Goal: Task Accomplishment & Management: Complete application form

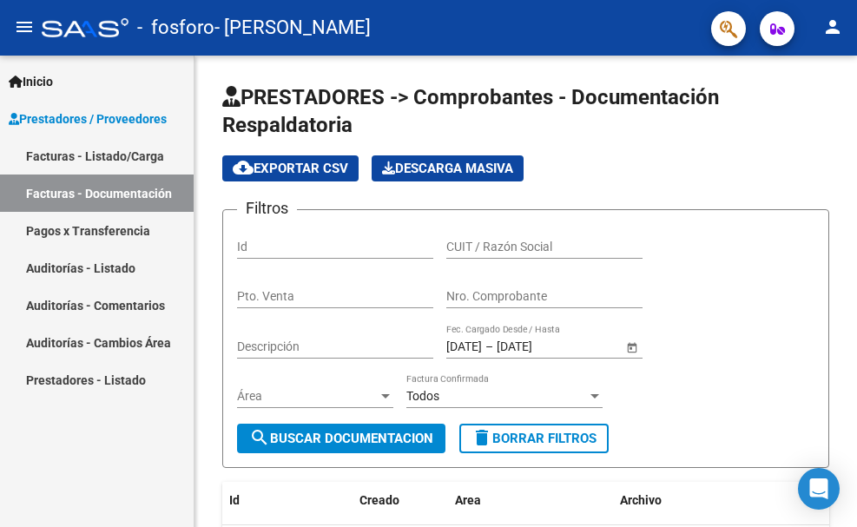
click at [90, 147] on link "Facturas - Listado/Carga" at bounding box center [97, 155] width 194 height 37
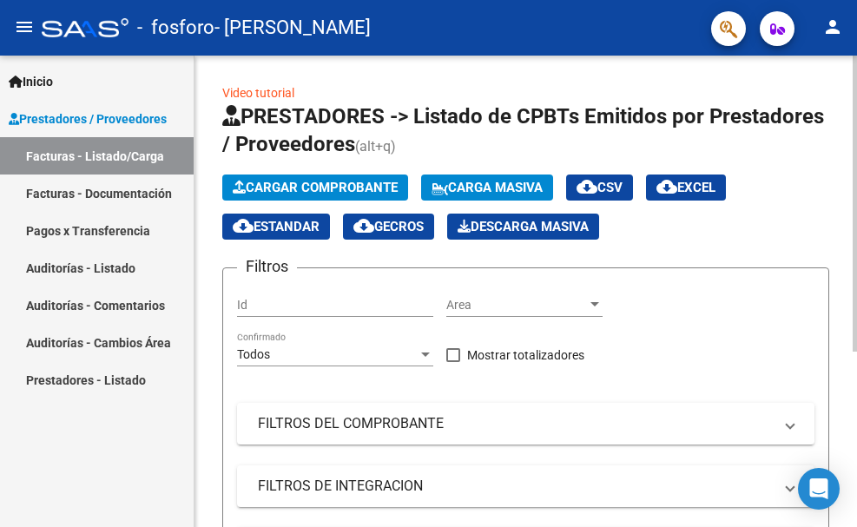
click at [299, 192] on span "Cargar Comprobante" at bounding box center [315, 188] width 165 height 16
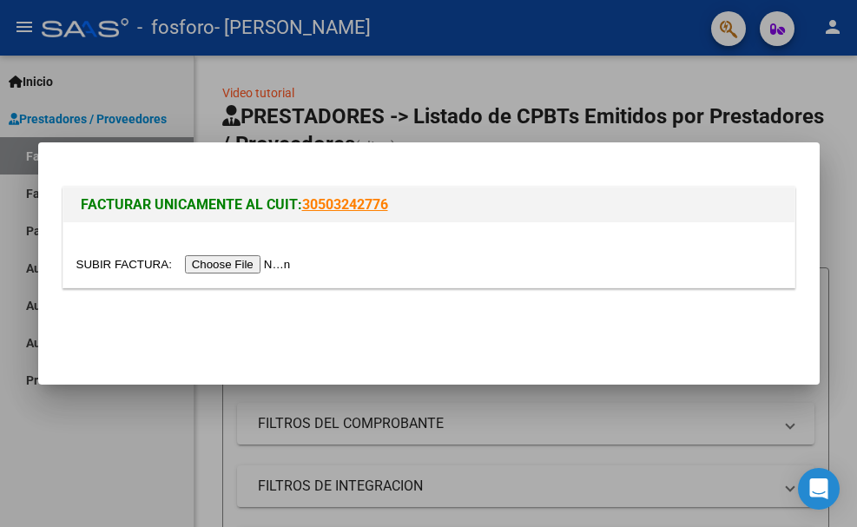
click at [275, 260] on input "file" at bounding box center [186, 264] width 220 height 18
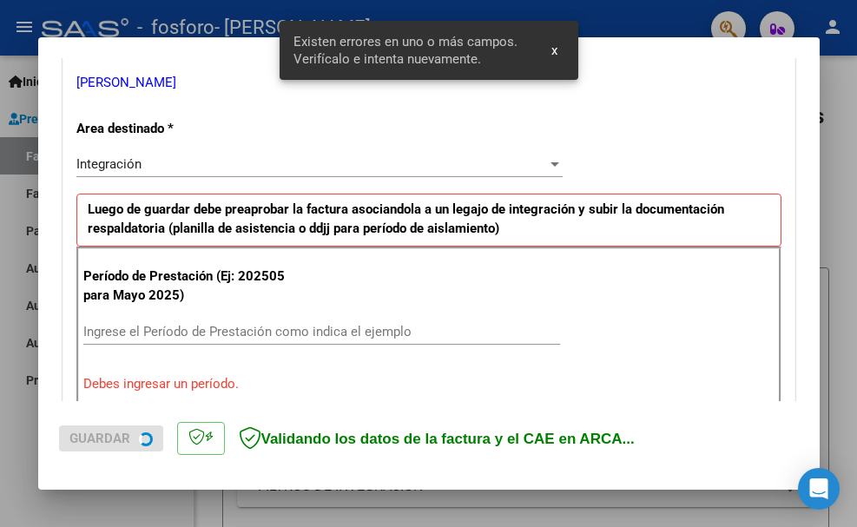
scroll to position [401, 0]
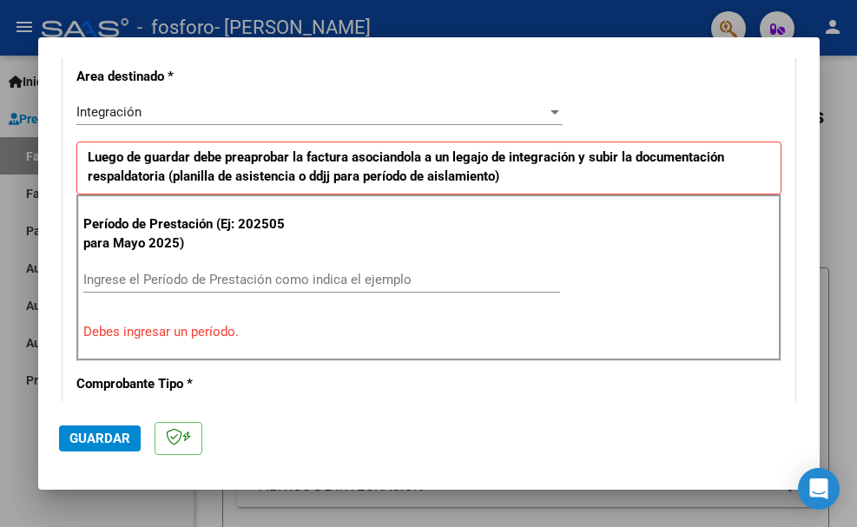
click at [150, 114] on div "Integración" at bounding box center [311, 112] width 470 height 16
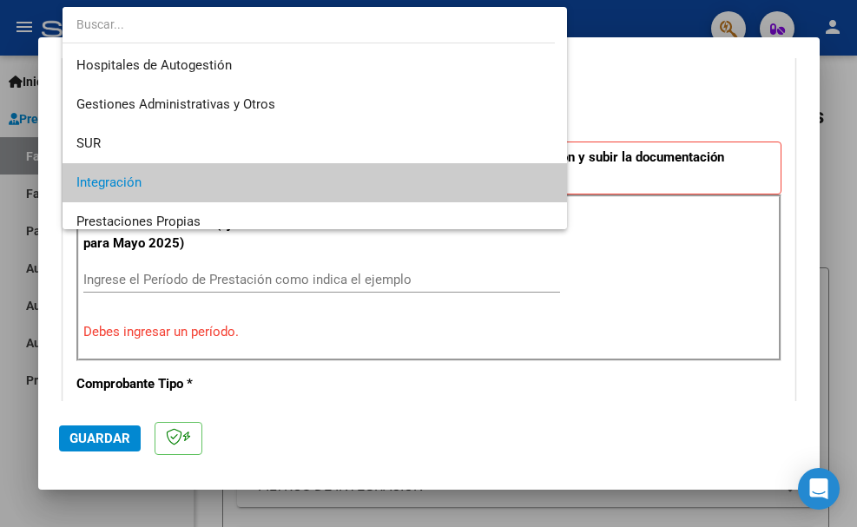
scroll to position [71, 0]
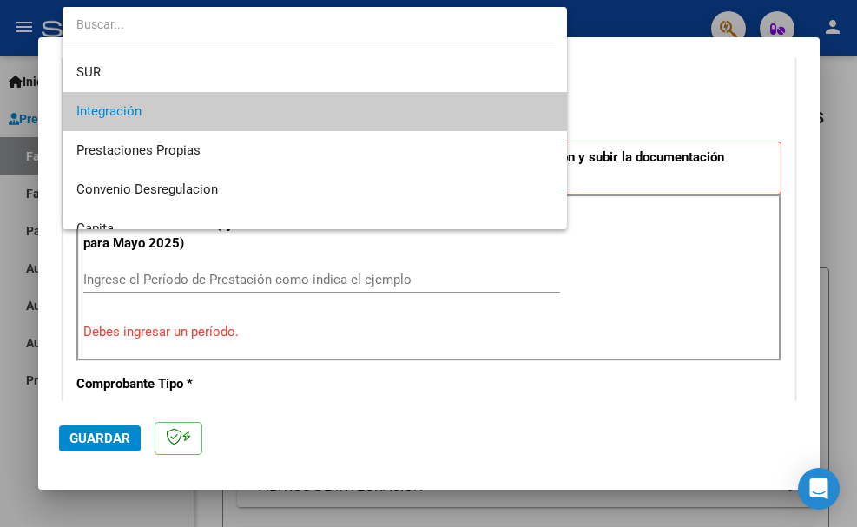
click at [150, 114] on span "Integración" at bounding box center [314, 111] width 477 height 39
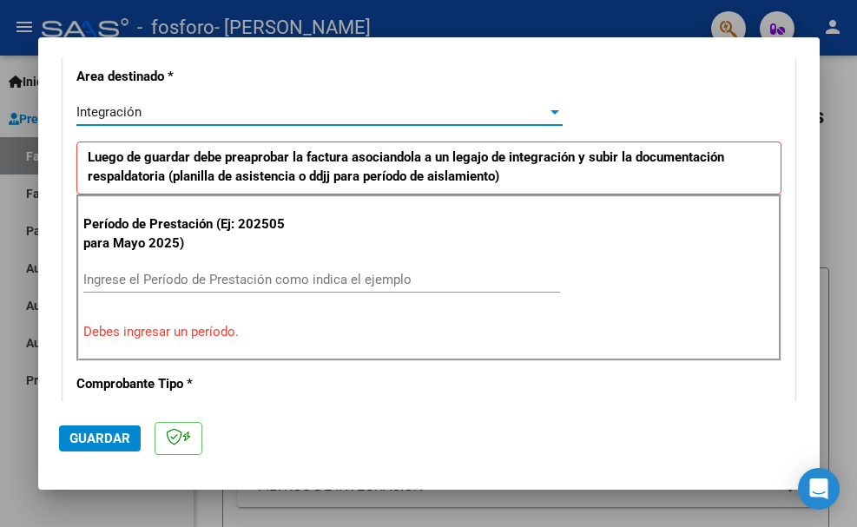
click at [145, 282] on input "Ingrese el Período de Prestación como indica el ejemplo" at bounding box center [321, 280] width 476 height 16
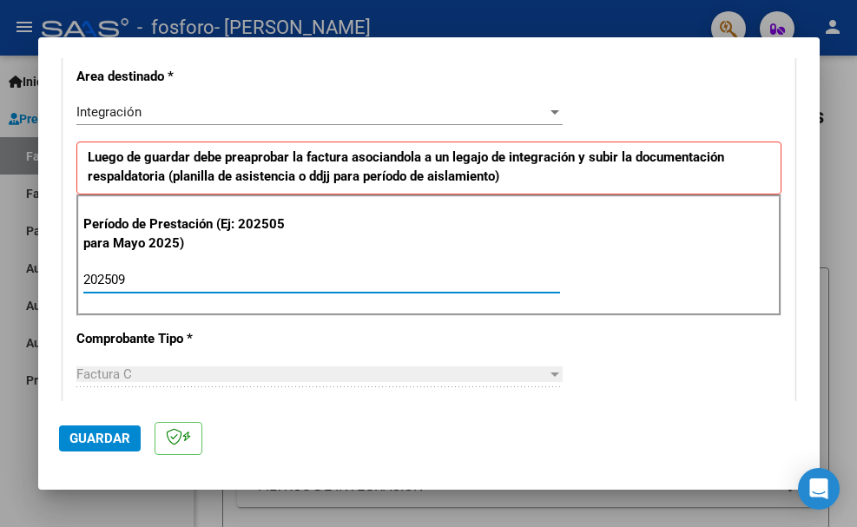
type input "202509"
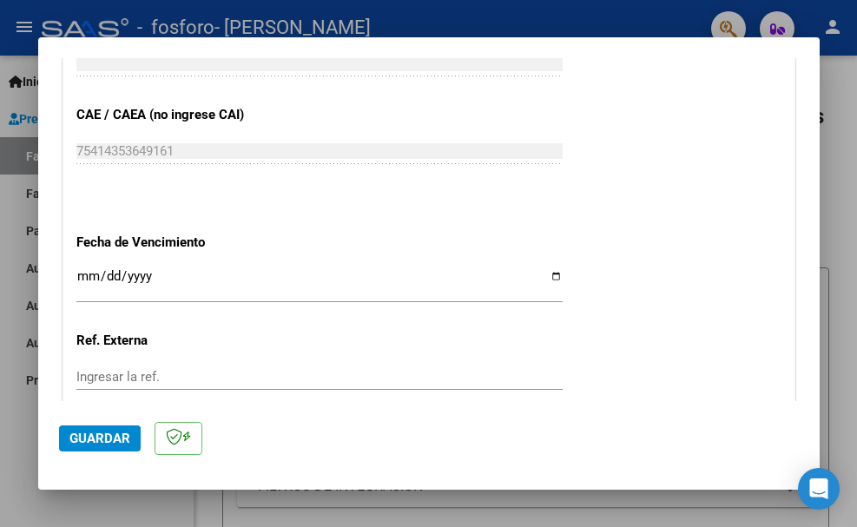
scroll to position [1119, 0]
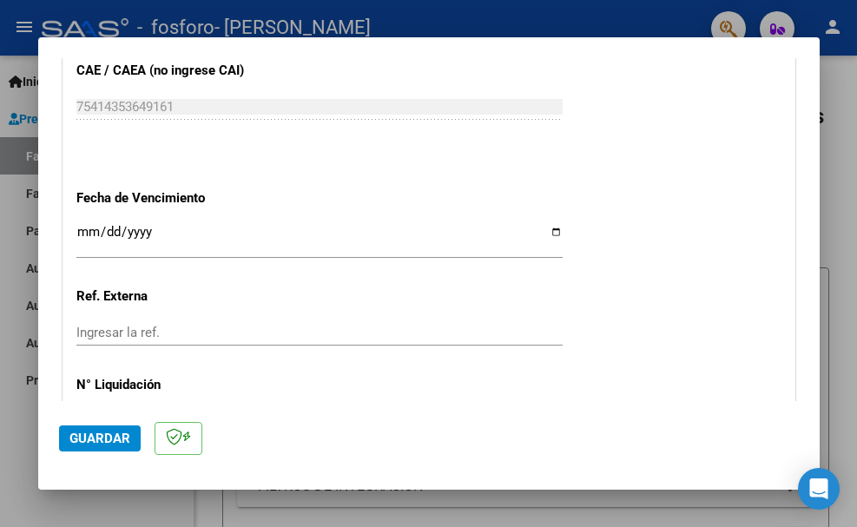
click at [545, 230] on input "Ingresar la fecha" at bounding box center [319, 239] width 486 height 28
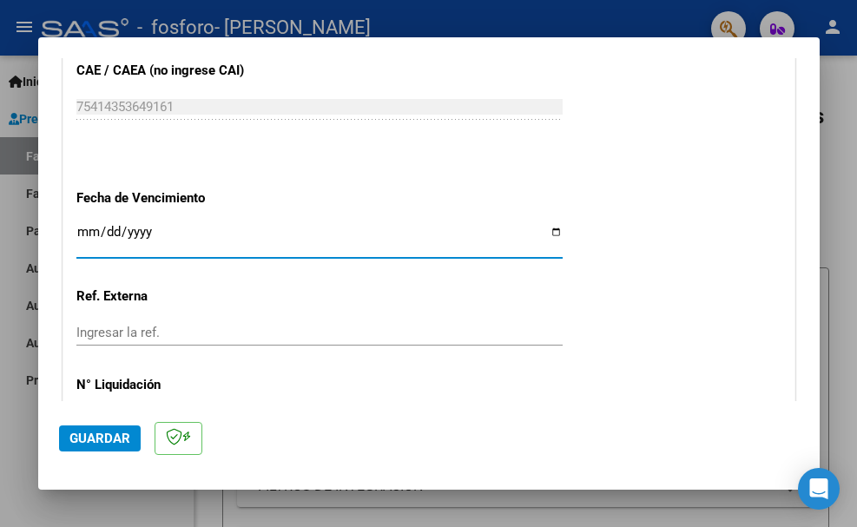
type input "[DATE]"
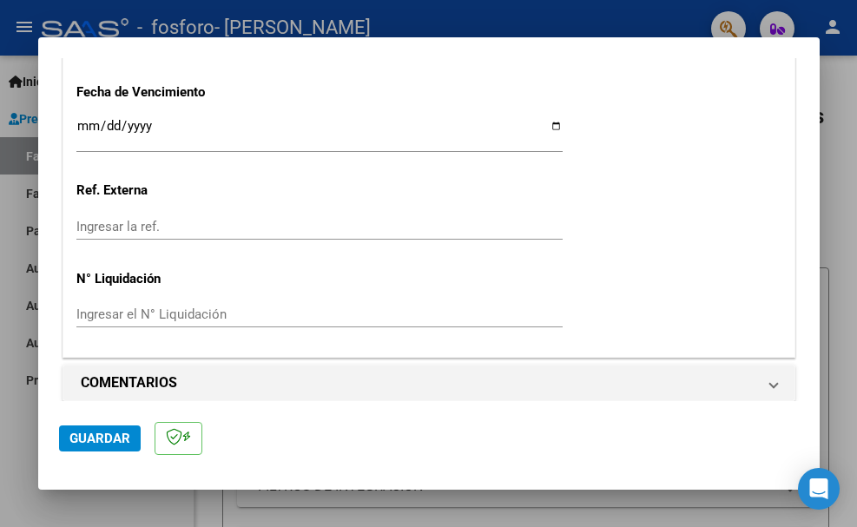
scroll to position [1237, 0]
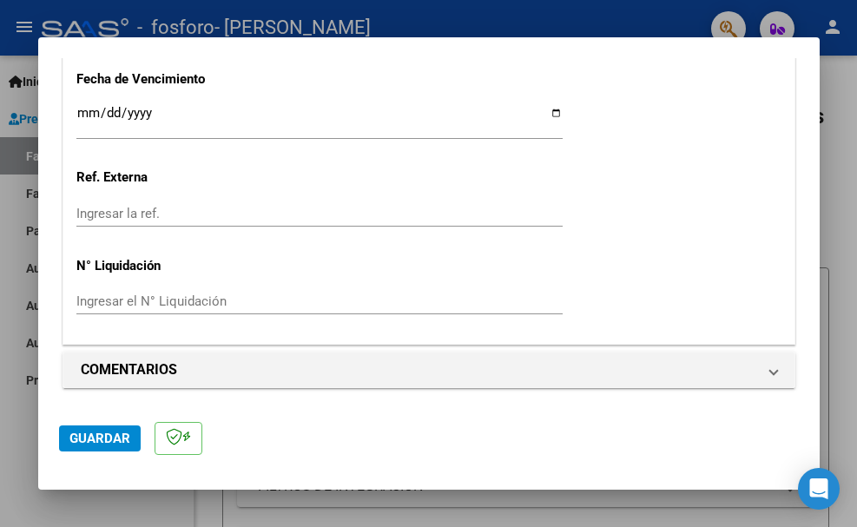
click at [129, 431] on button "Guardar" at bounding box center [100, 438] width 82 height 26
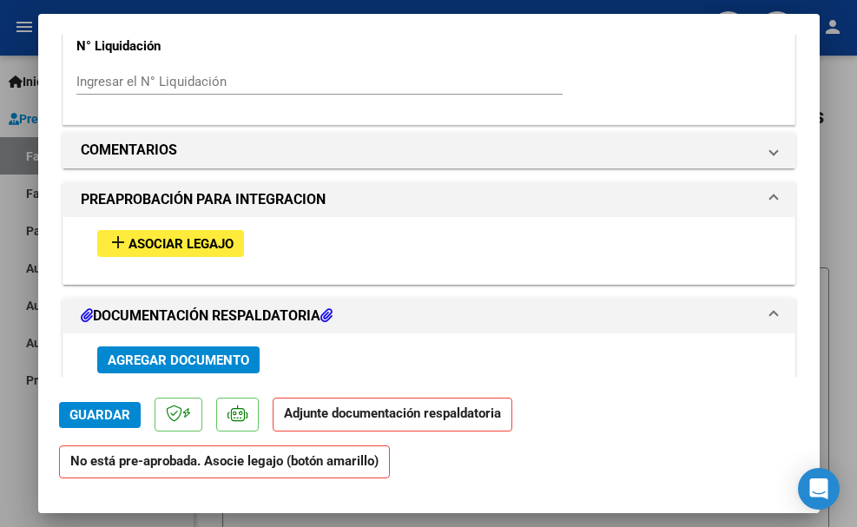
scroll to position [1436, 0]
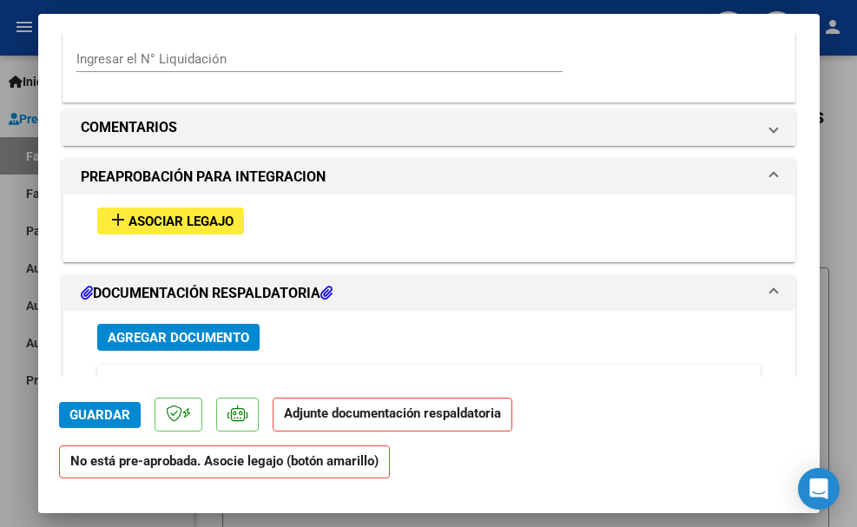
click at [221, 215] on span "Asociar Legajo" at bounding box center [180, 221] width 105 height 16
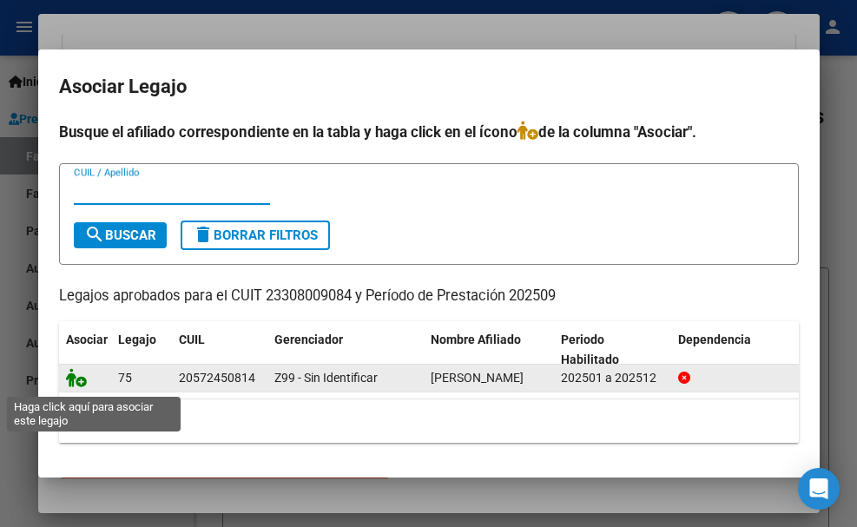
click at [76, 382] on icon at bounding box center [76, 377] width 21 height 19
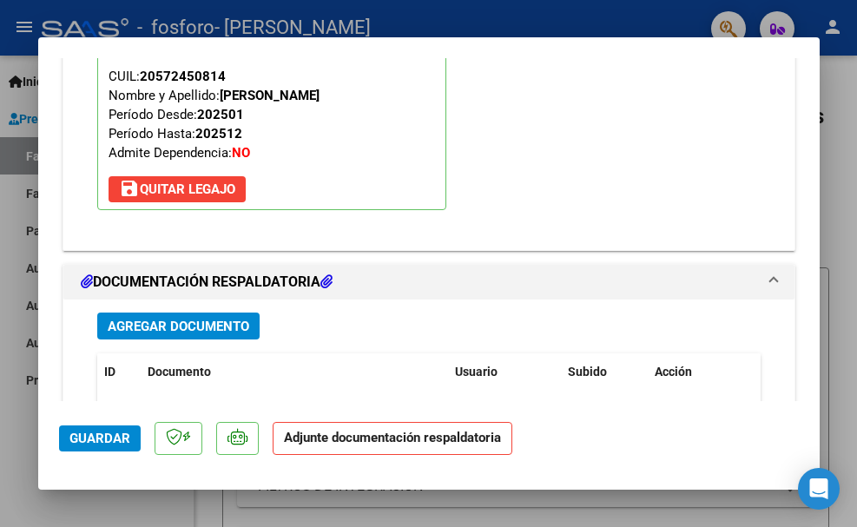
scroll to position [1814, 0]
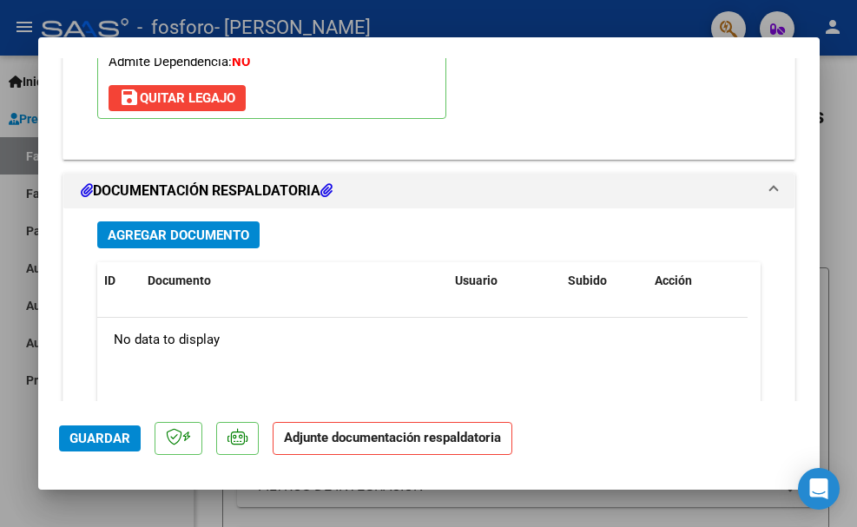
click at [207, 236] on span "Agregar Documento" at bounding box center [178, 235] width 141 height 16
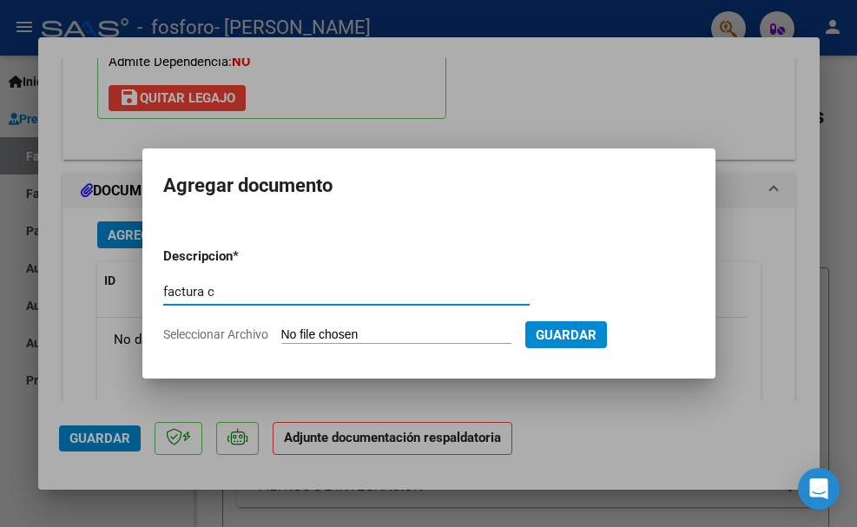
type input "factura c"
click at [240, 331] on span "Seleccionar Archivo" at bounding box center [215, 334] width 105 height 14
click at [281, 331] on input "Seleccionar Archivo" at bounding box center [396, 335] width 230 height 16
type input "C:\fakepath\[PERSON_NAME] [DATE].pdf"
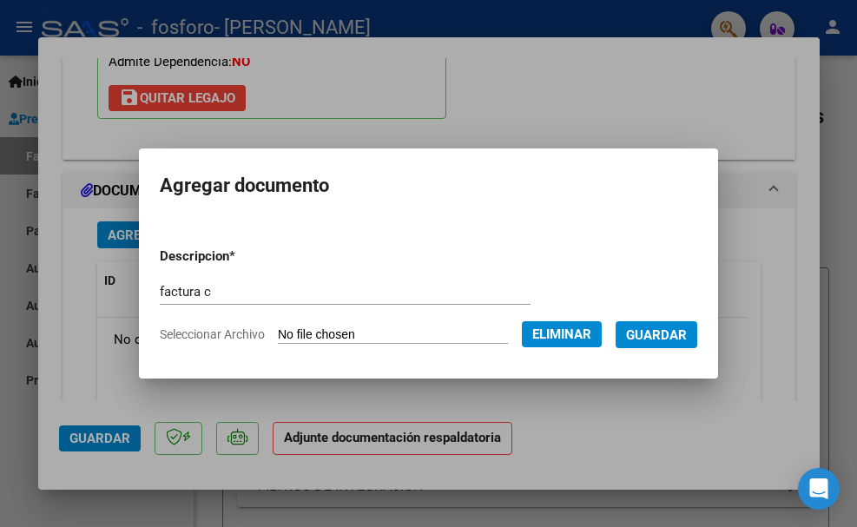
click at [668, 332] on span "Guardar" at bounding box center [656, 335] width 61 height 16
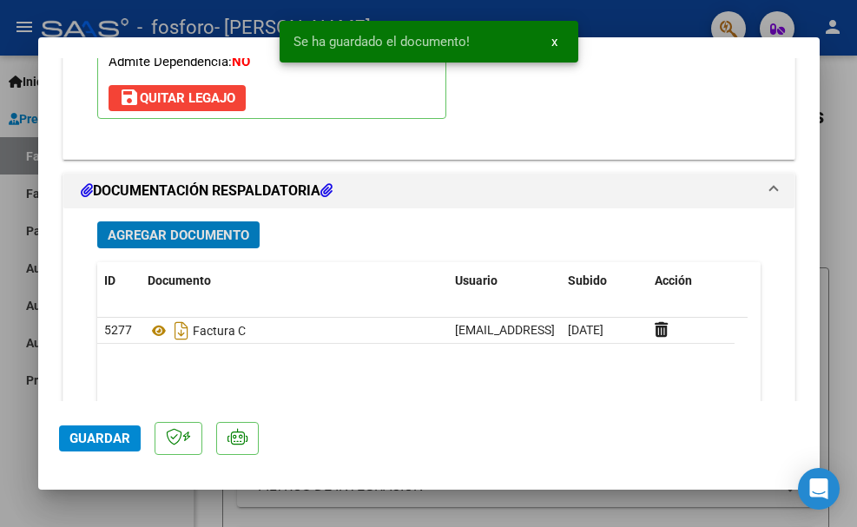
click at [235, 231] on span "Agregar Documento" at bounding box center [178, 235] width 141 height 16
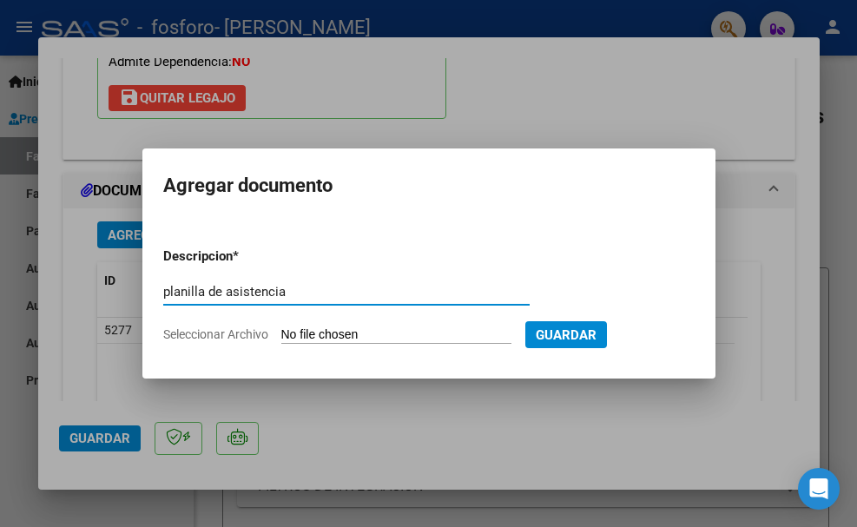
type input "planilla de asistencia"
click at [302, 332] on input "Seleccionar Archivo" at bounding box center [396, 335] width 230 height 16
type input "C:\fakepath\planilla [PERSON_NAME] [DATE].pdf"
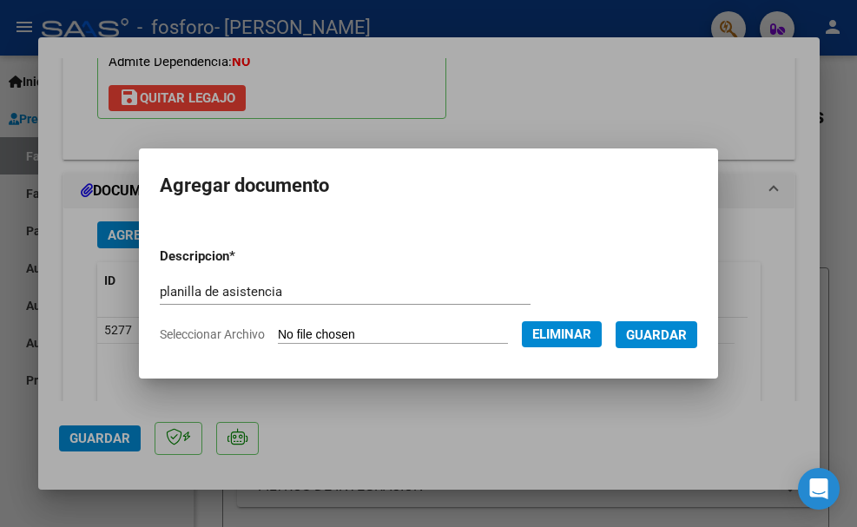
click at [675, 339] on span "Guardar" at bounding box center [656, 335] width 61 height 16
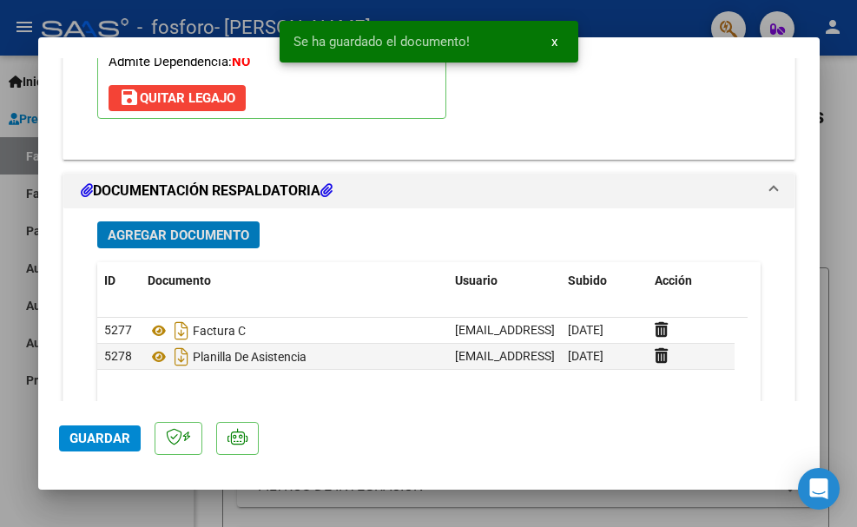
click at [88, 440] on span "Guardar" at bounding box center [99, 438] width 61 height 16
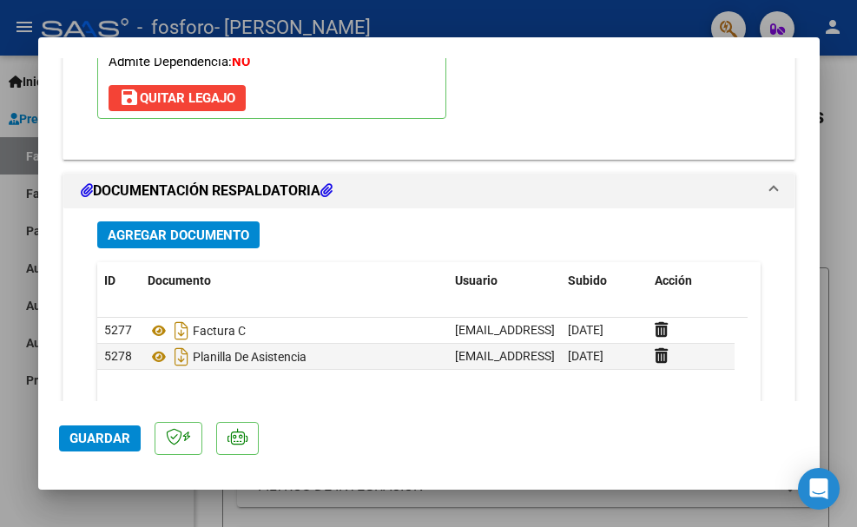
click at [105, 435] on span "Guardar" at bounding box center [99, 438] width 61 height 16
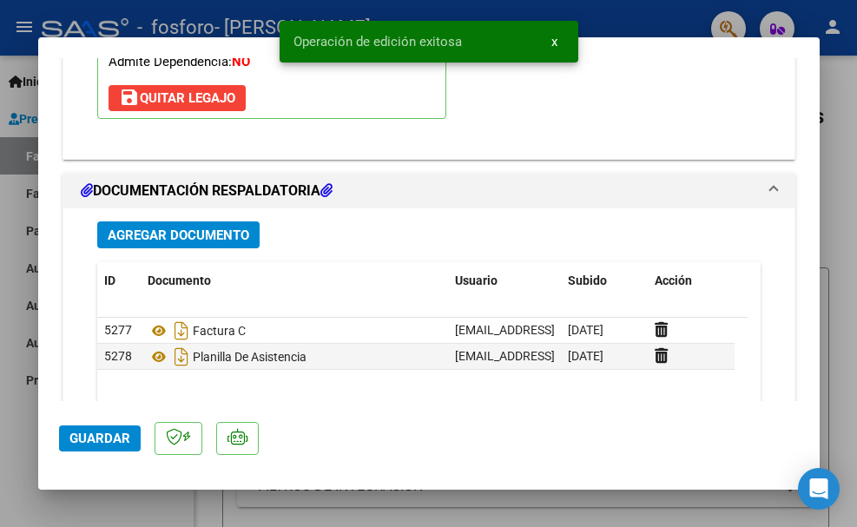
click at [557, 42] on button "x" at bounding box center [554, 41] width 34 height 31
